Goal: Information Seeking & Learning: Learn about a topic

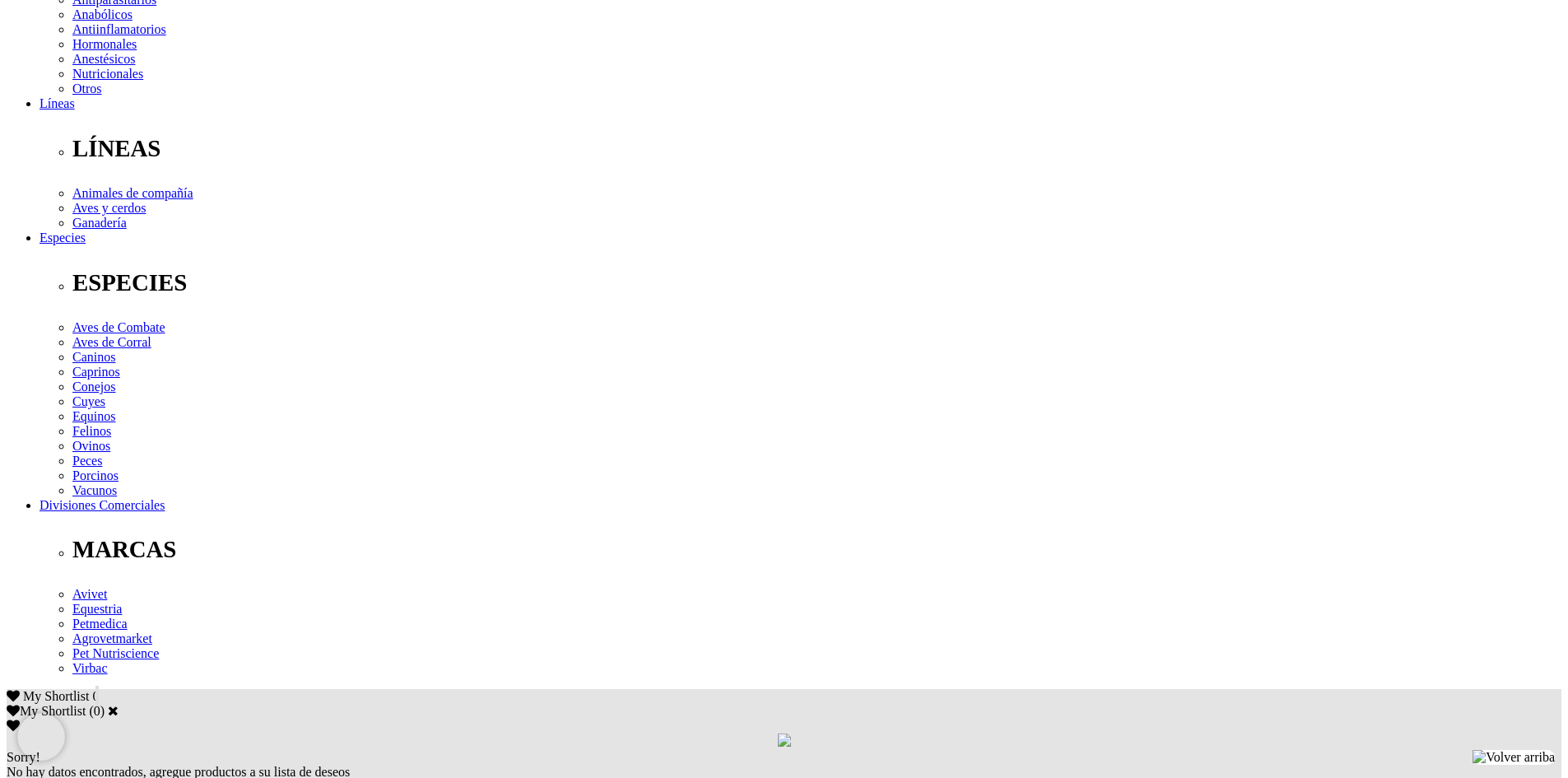
scroll to position [411, 0]
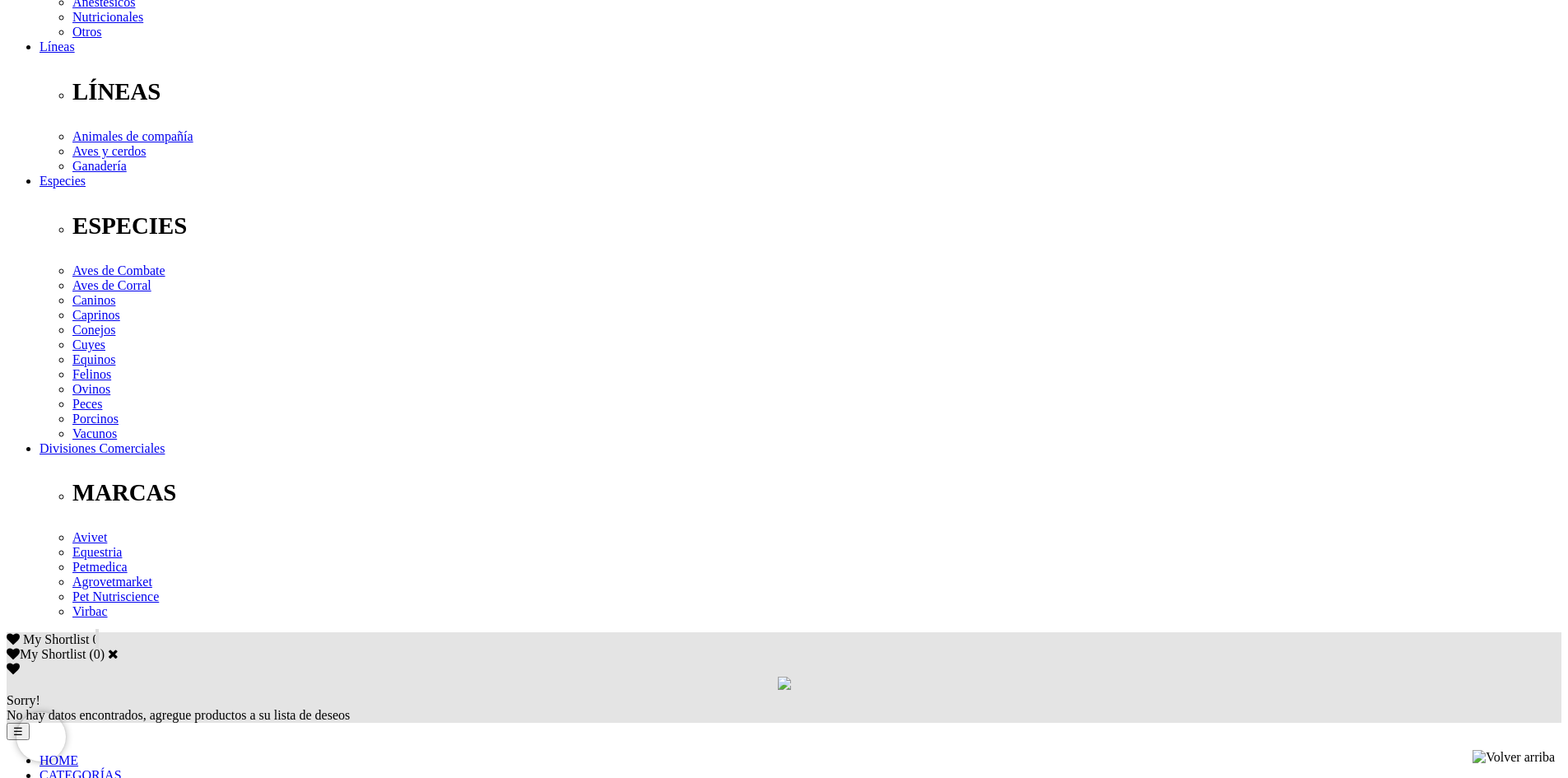
scroll to position [494, 0]
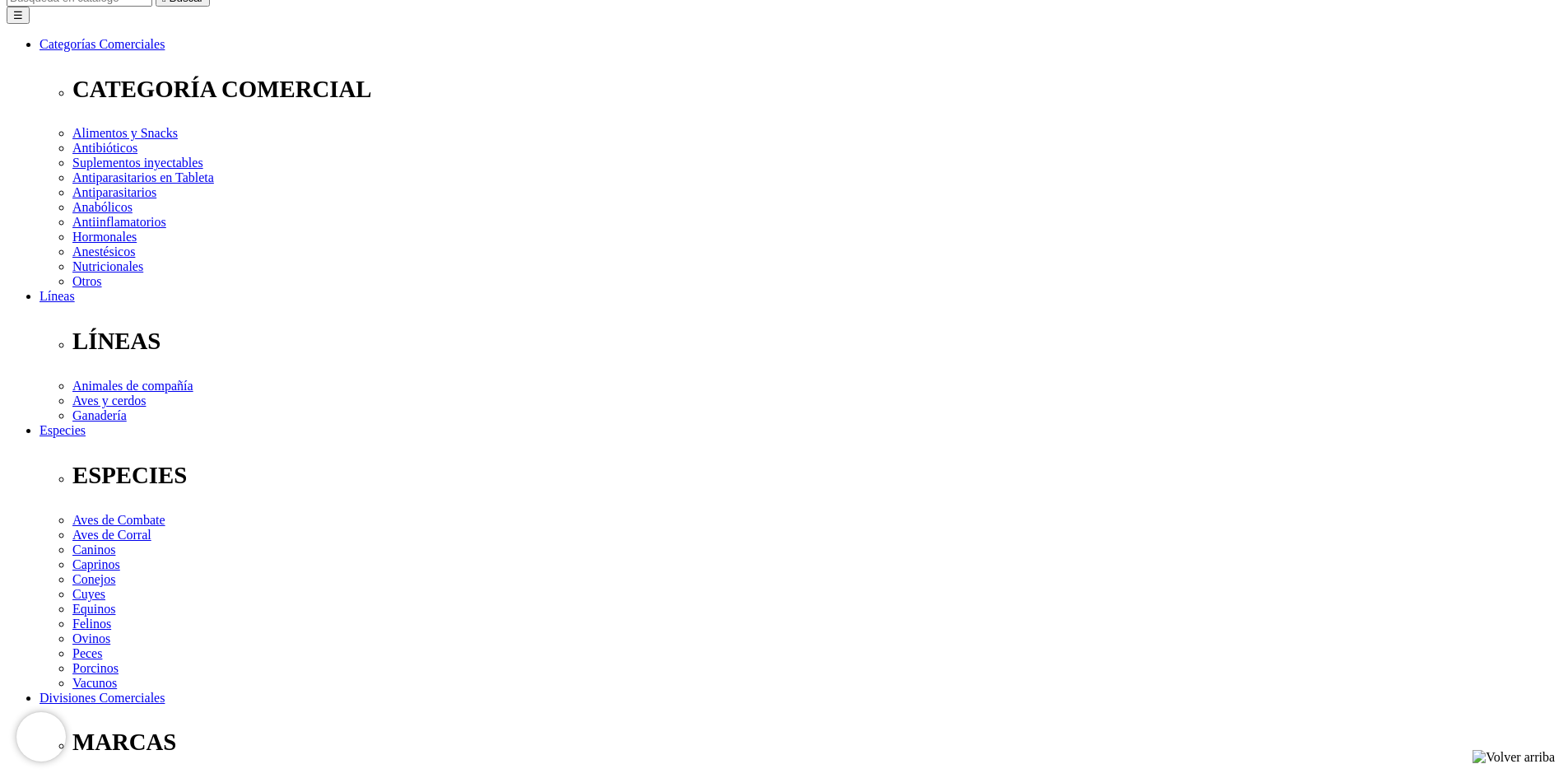
scroll to position [165, 0]
